Goal: Transaction & Acquisition: Purchase product/service

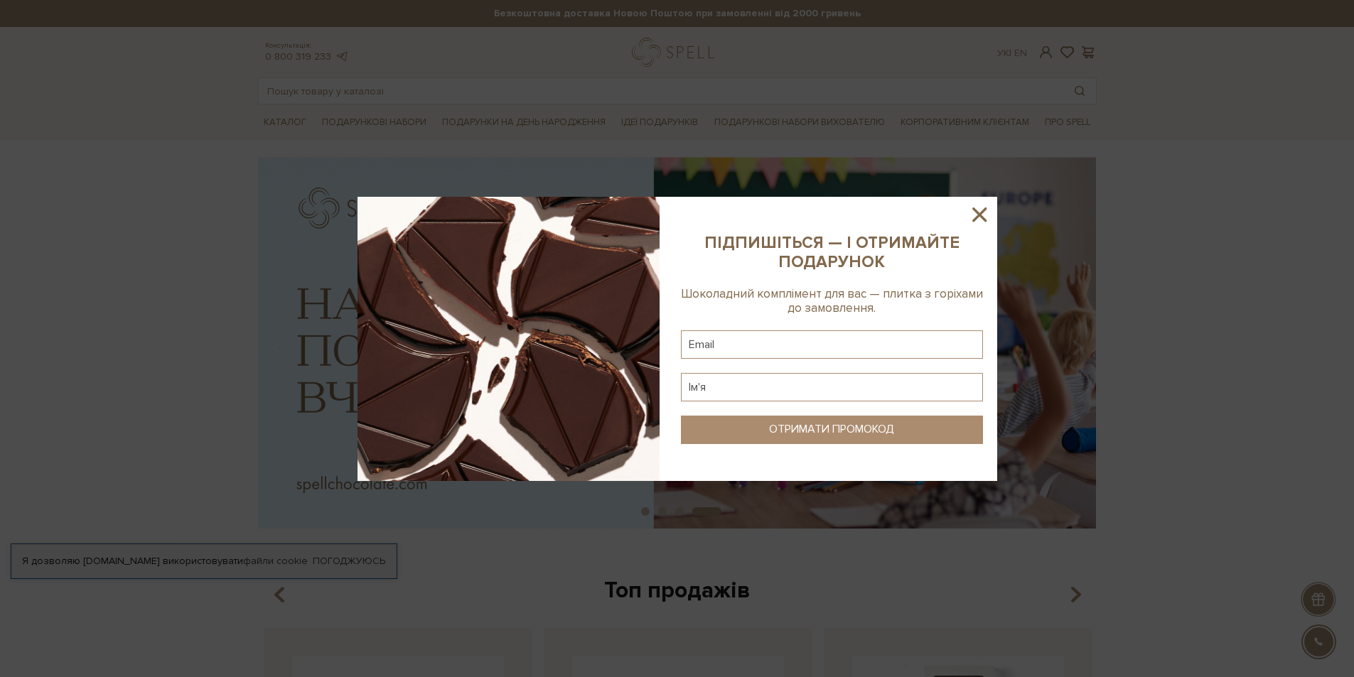
click at [989, 212] on icon at bounding box center [979, 215] width 24 height 24
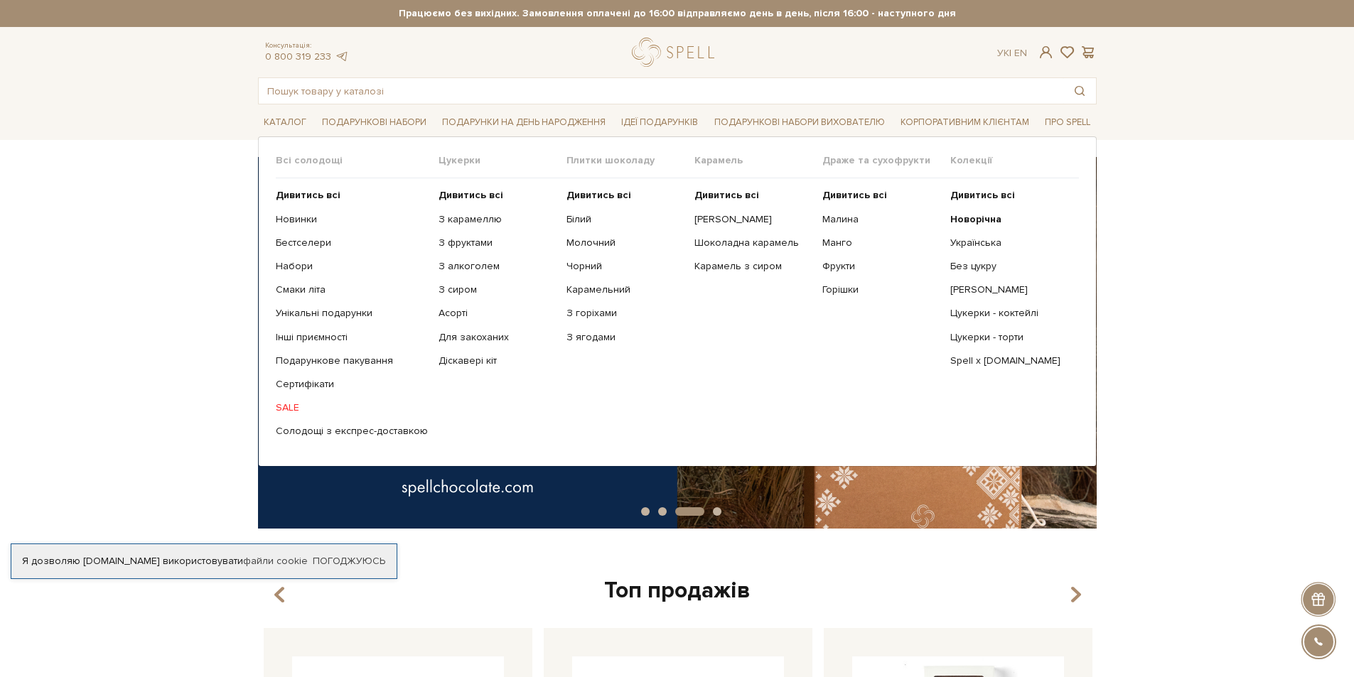
click at [286, 407] on link "SALE" at bounding box center [352, 408] width 152 height 13
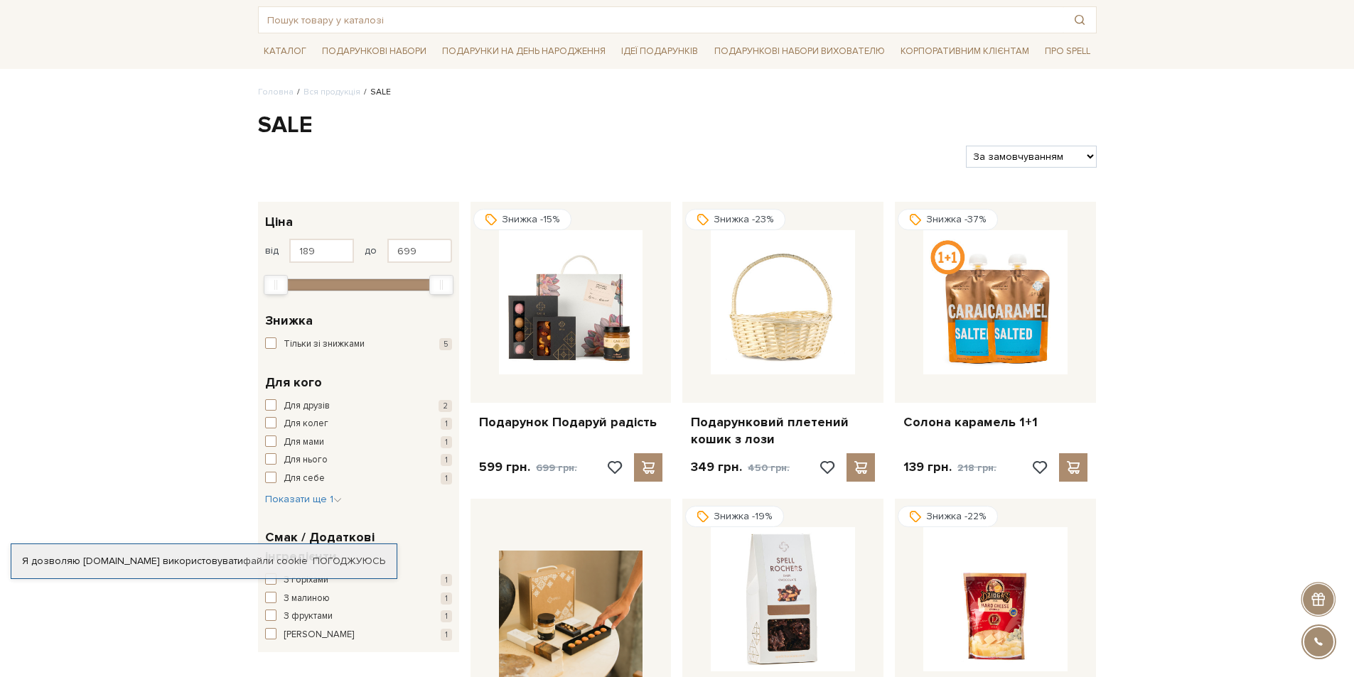
click at [1041, 163] on select "За замовчуванням За Ціною (зростання) За Ціною (зменшення) Новинки За популярні…" at bounding box center [1031, 157] width 130 height 22
click at [1182, 156] on div "Головна Вся продукція SALE SALE Фільтри За замовчуванням За Ціною (зростання) З…" at bounding box center [677, 444] width 1354 height 716
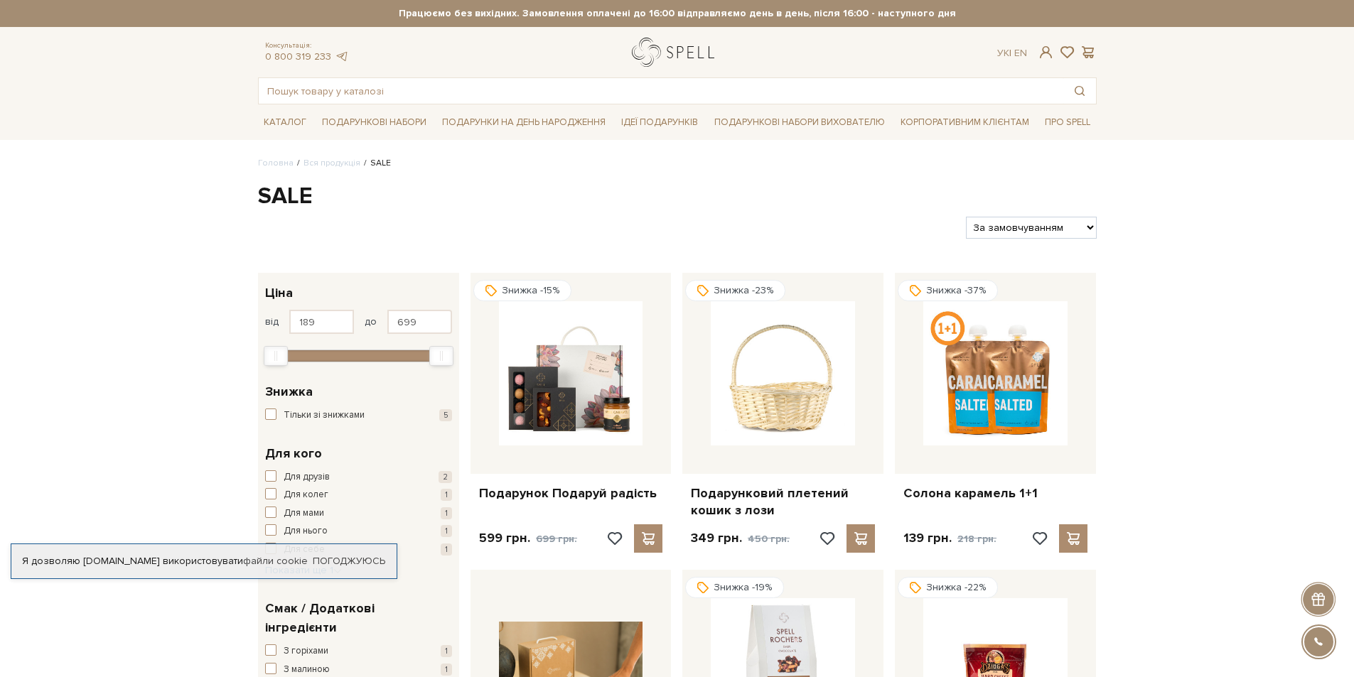
click at [667, 53] on link "logo" at bounding box center [676, 52] width 89 height 29
